Goal: Task Accomplishment & Management: Manage account settings

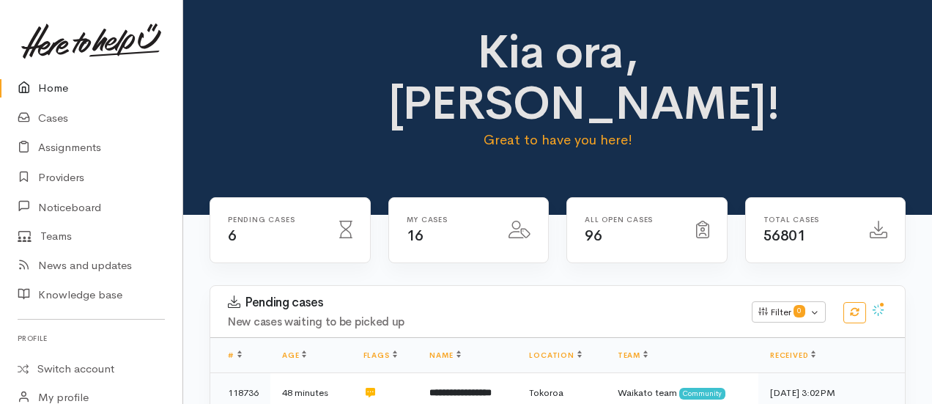
scroll to position [500, 0]
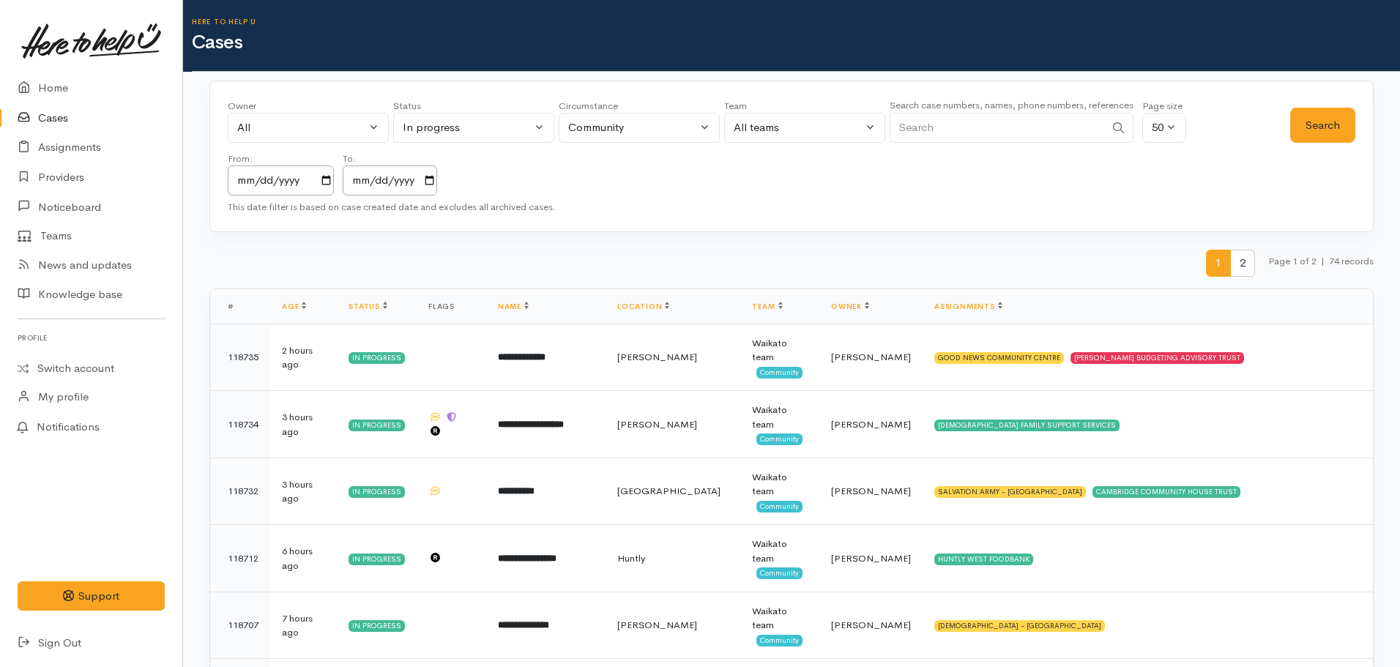
scroll to position [73, 0]
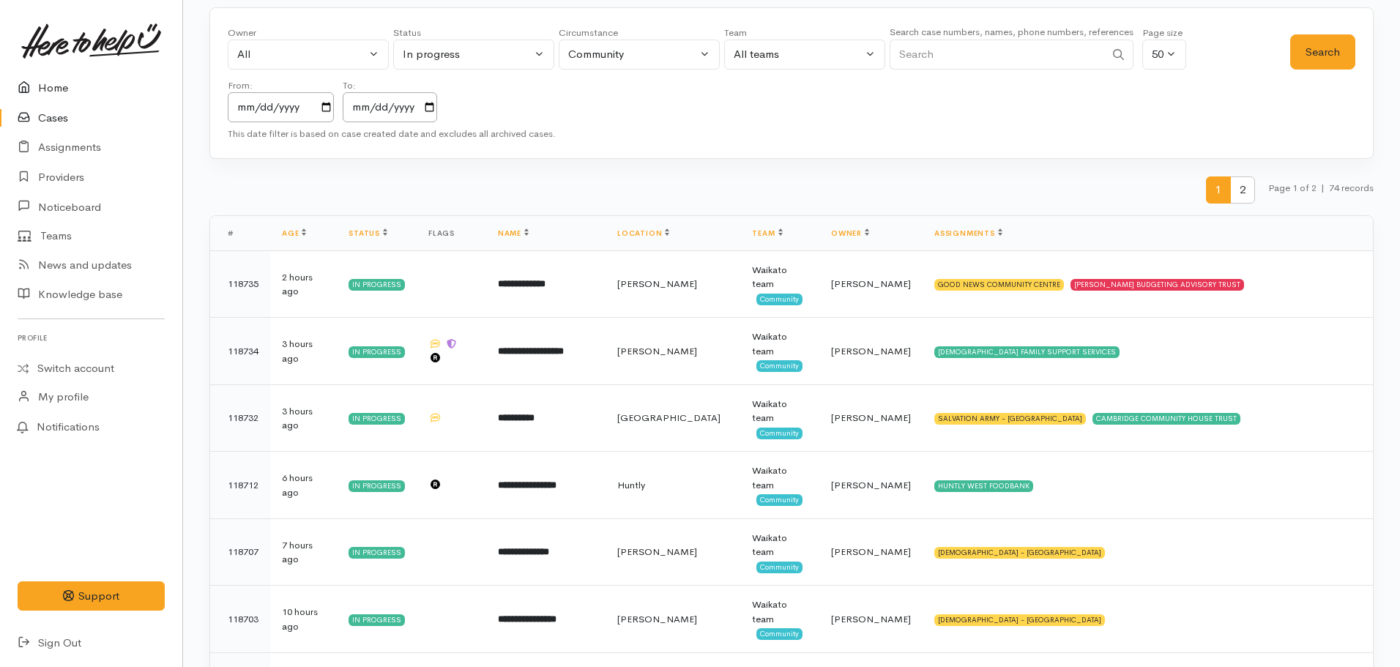
click at [48, 93] on link "Home" at bounding box center [91, 88] width 182 height 30
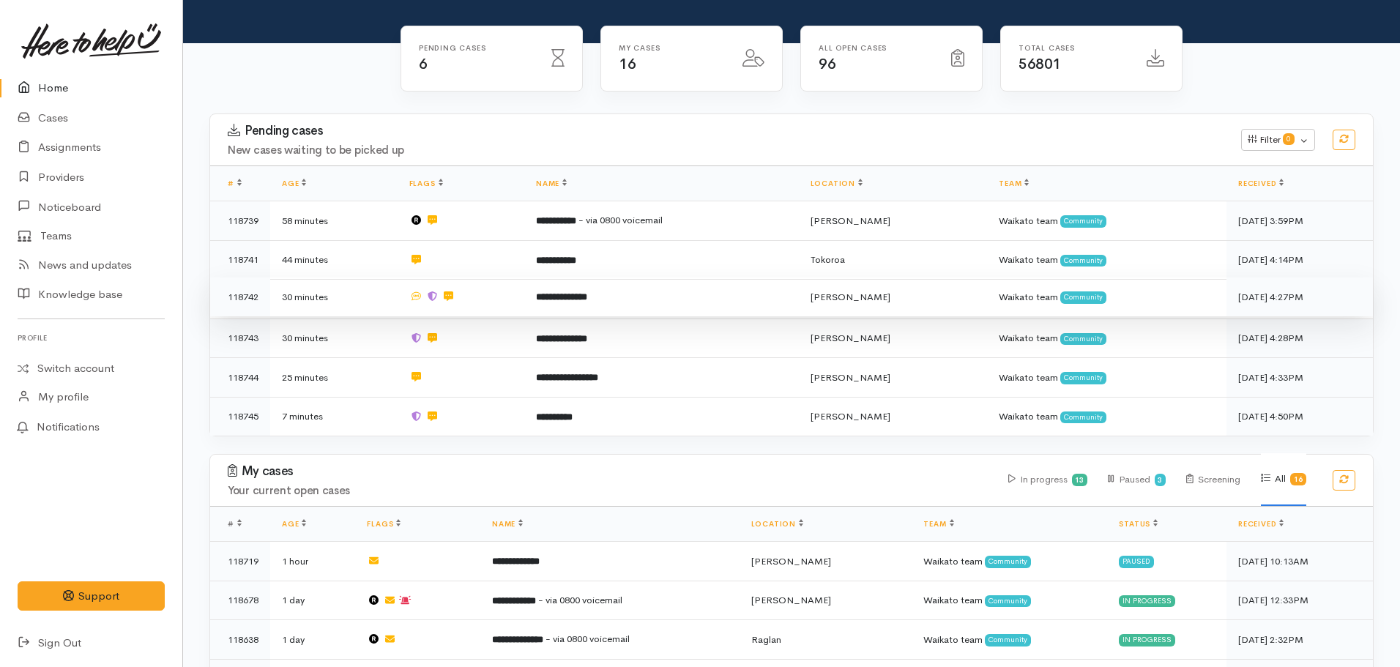
scroll to position [146, 0]
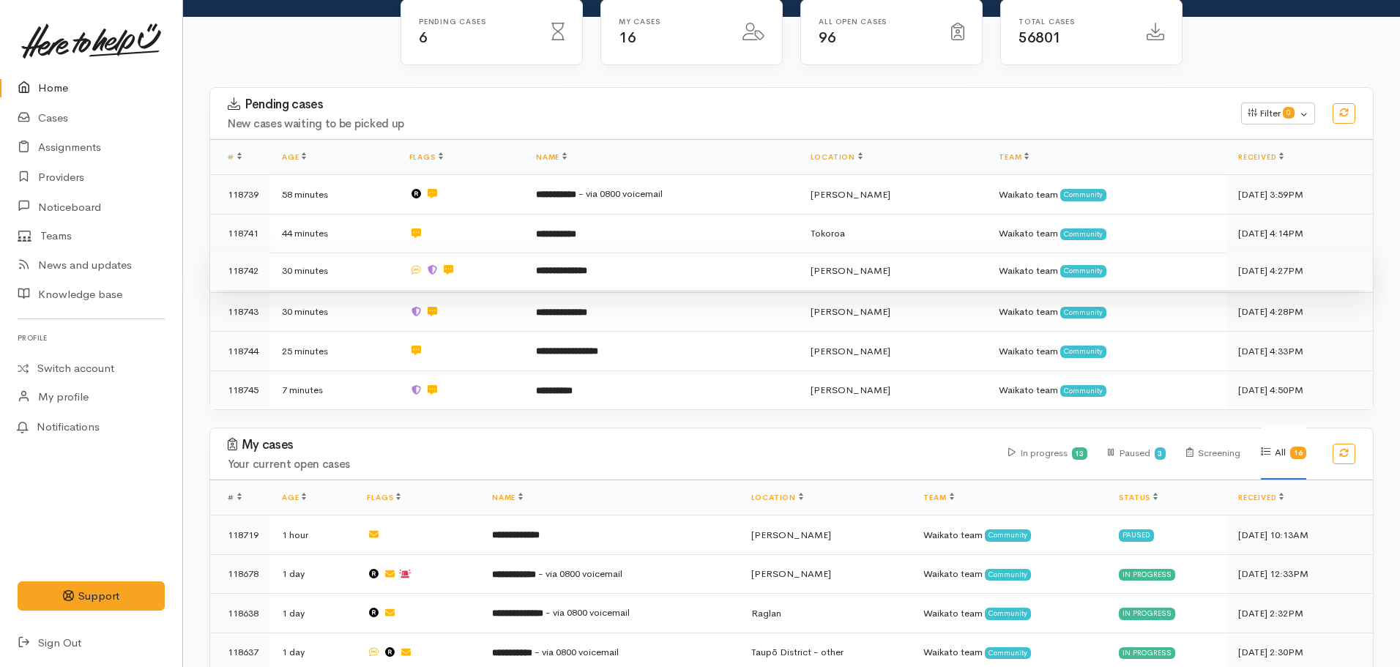
click at [564, 266] on b "**********" at bounding box center [561, 271] width 51 height 10
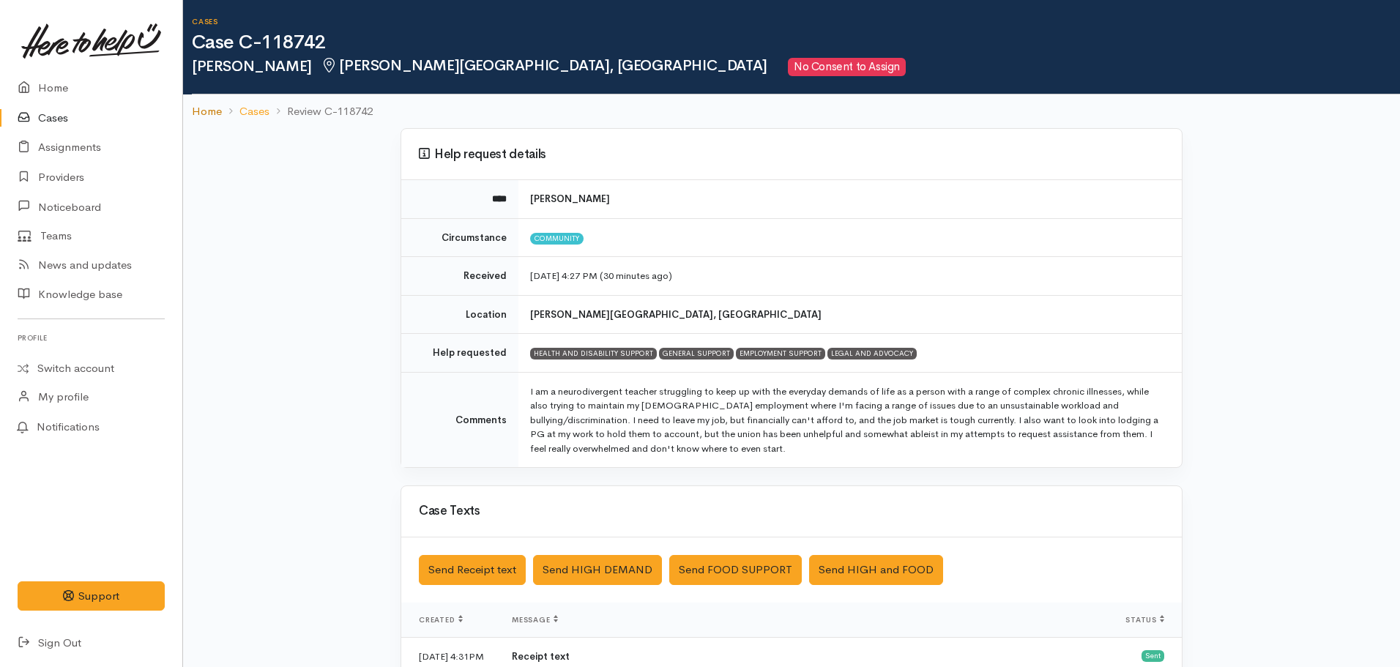
click at [201, 112] on link "Home" at bounding box center [207, 111] width 30 height 17
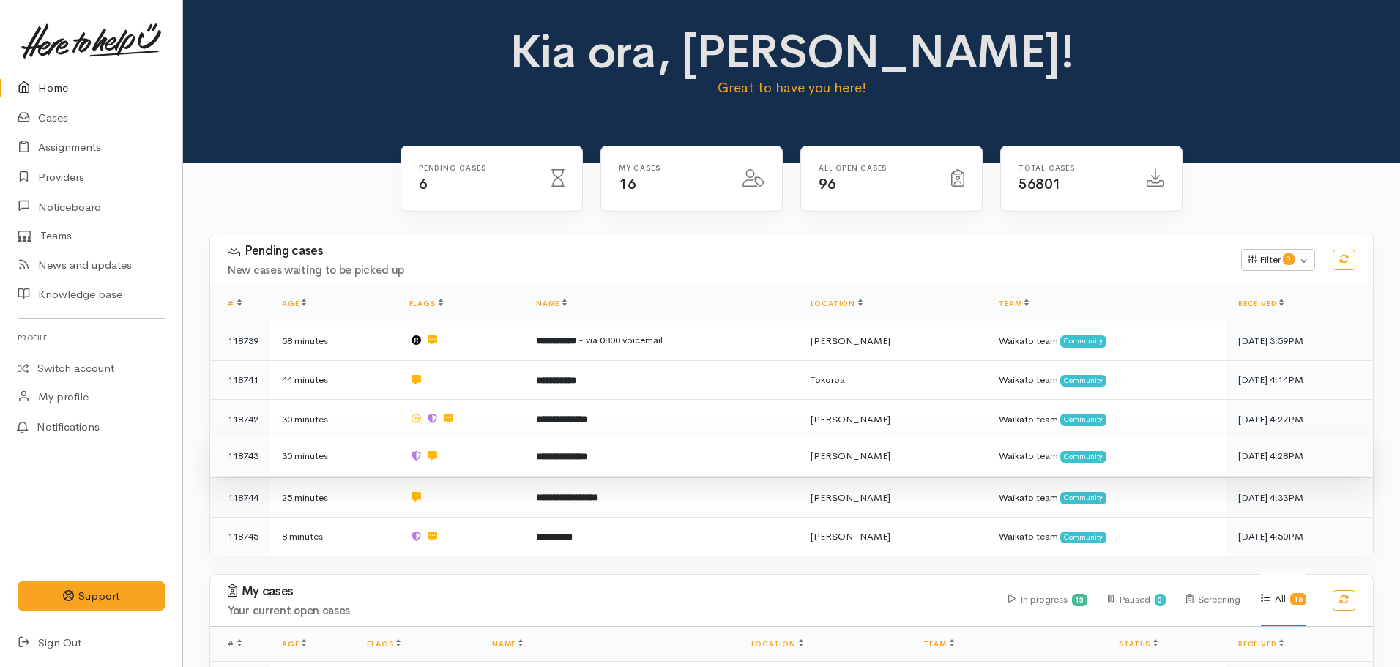
click at [582, 454] on b "**********" at bounding box center [561, 457] width 51 height 10
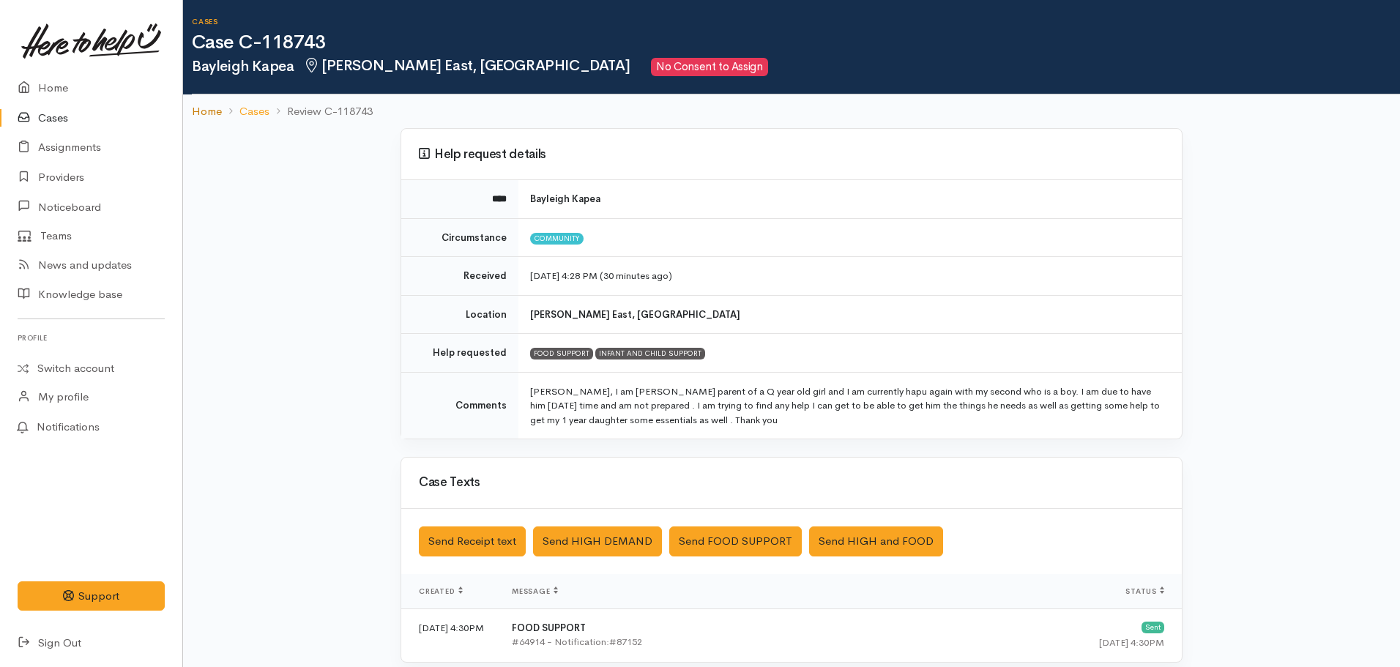
click at [198, 104] on link "Home" at bounding box center [207, 111] width 30 height 17
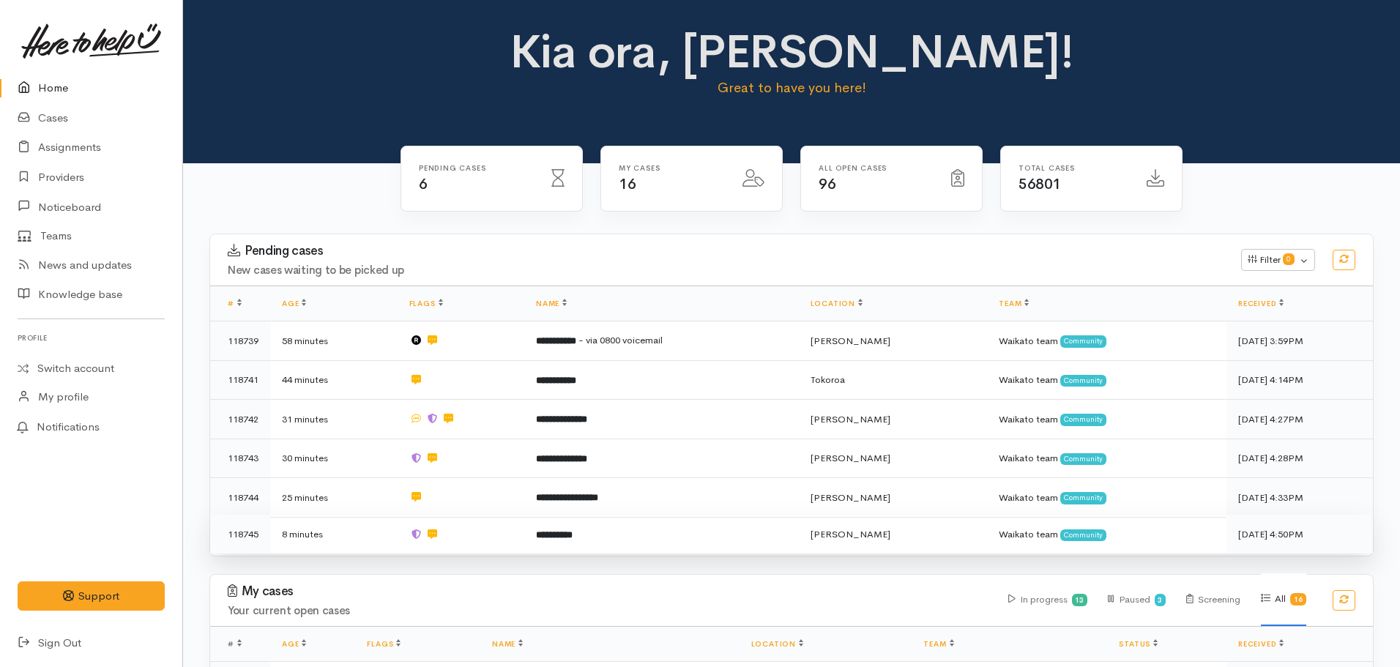
click at [525, 532] on td at bounding box center [461, 534] width 127 height 39
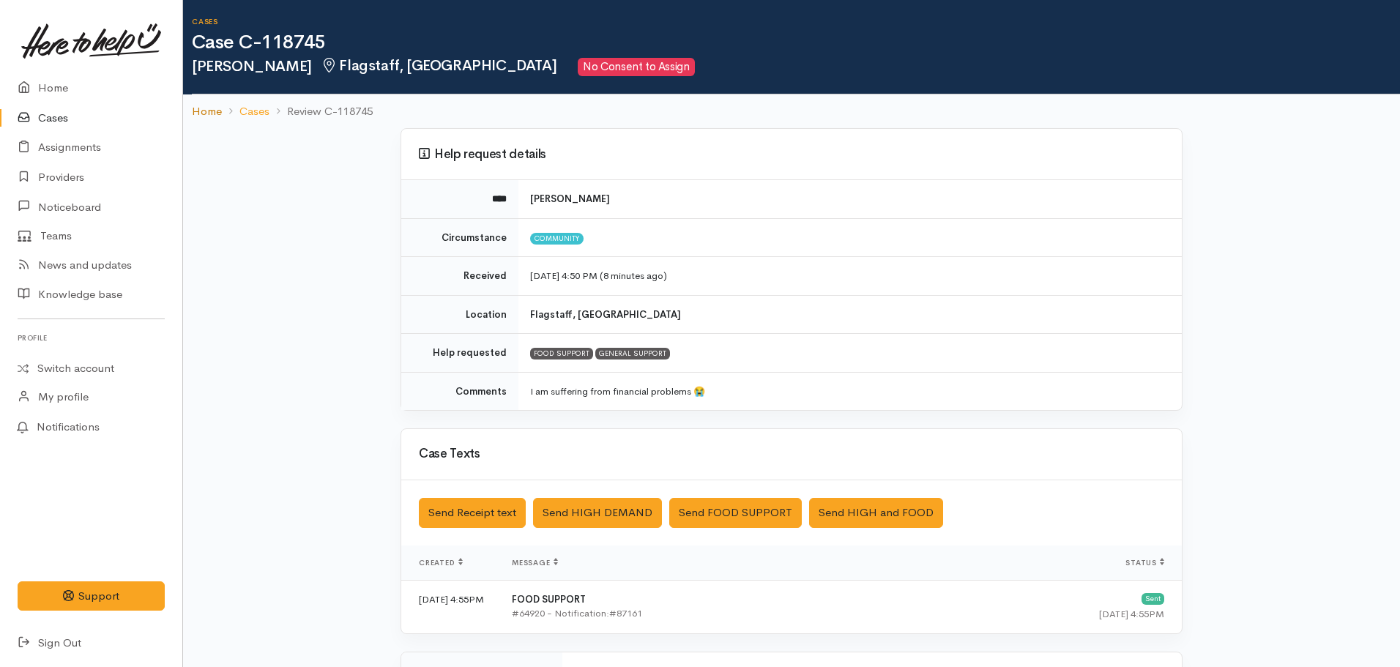
click at [211, 103] on link "Home" at bounding box center [207, 111] width 30 height 17
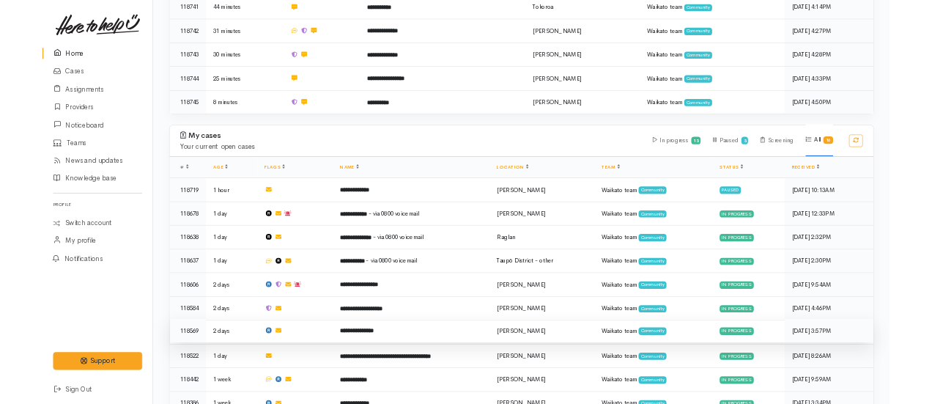
scroll to position [366, 0]
